Goal: Use online tool/utility: Utilize a website feature to perform a specific function

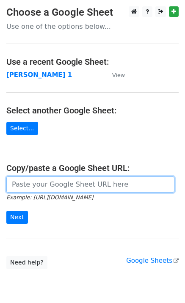
click at [58, 187] on input "url" at bounding box center [90, 184] width 168 height 16
type input "[URL][DOMAIN_NAME]"
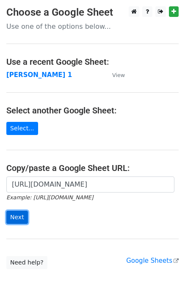
click at [16, 219] on input "Next" at bounding box center [17, 217] width 22 height 13
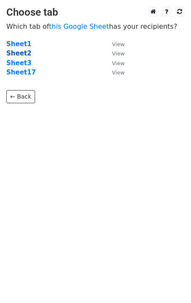
click at [15, 56] on strong "Sheet2" at bounding box center [18, 53] width 25 height 8
